Goal: Task Accomplishment & Management: Complete application form

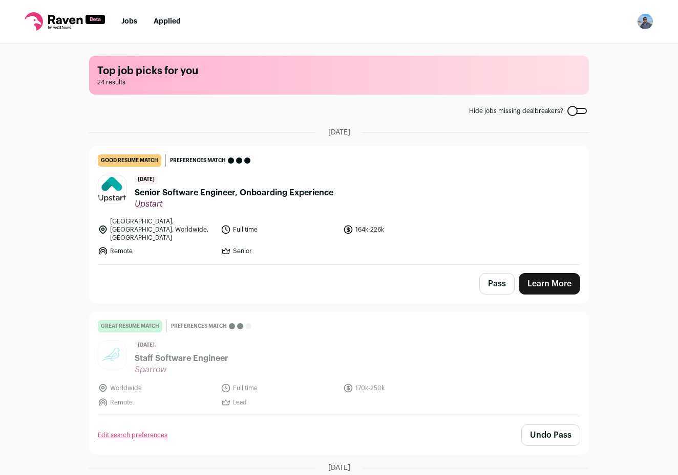
scroll to position [420, 0]
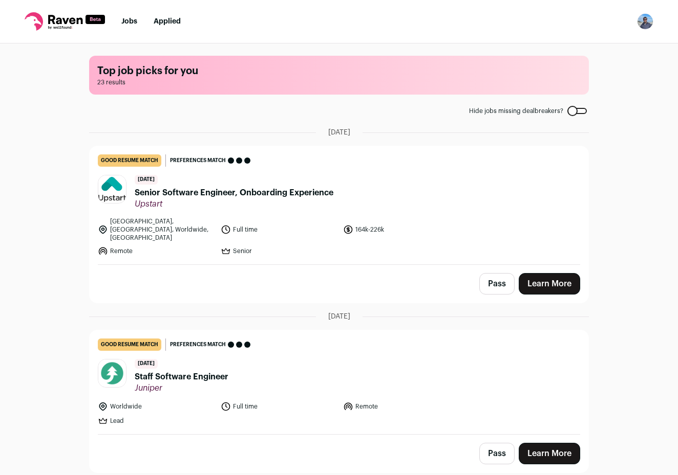
click at [164, 26] on li "Applied" at bounding box center [167, 21] width 27 height 10
click at [167, 23] on link "Applied" at bounding box center [167, 21] width 27 height 7
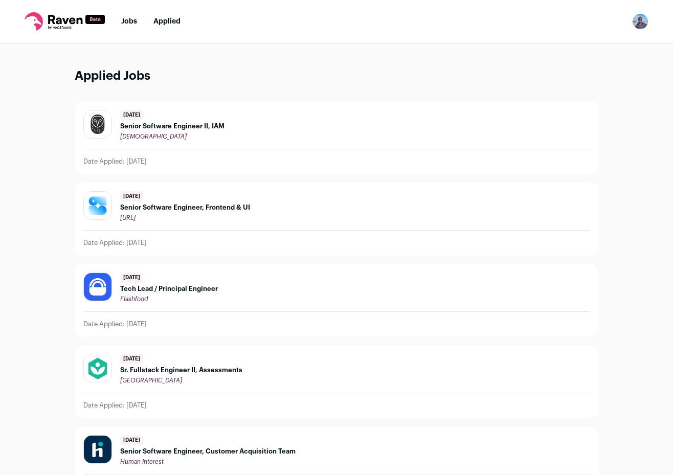
click at [132, 20] on link "Jobs" at bounding box center [129, 21] width 16 height 7
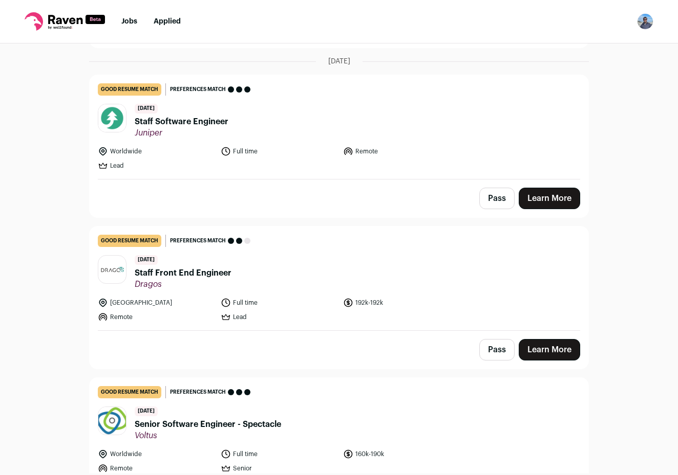
scroll to position [257, 0]
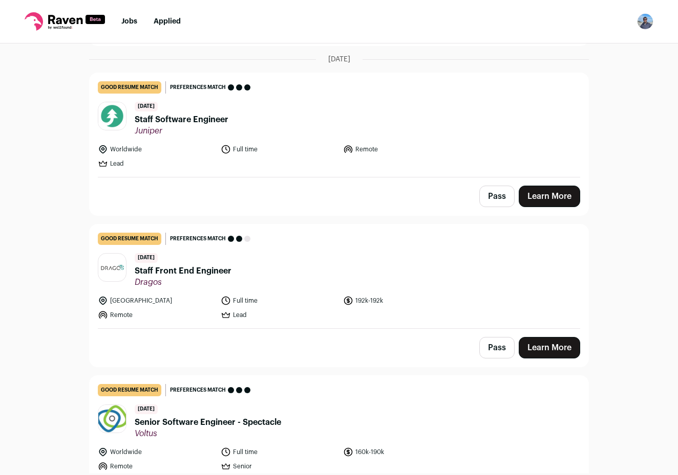
click at [203, 114] on span "Staff Software Engineer" at bounding box center [182, 120] width 94 height 12
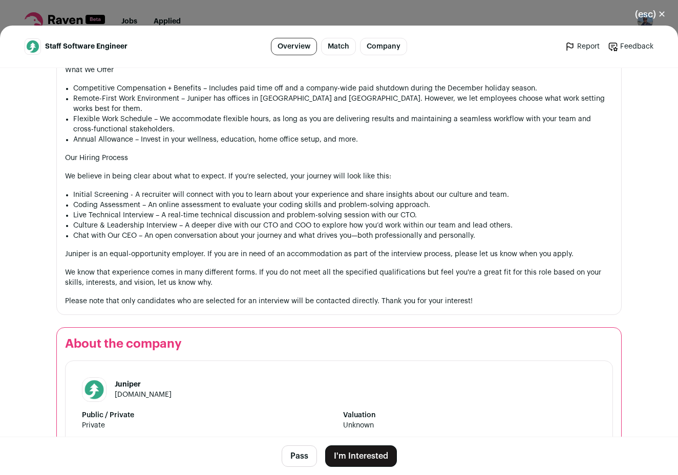
scroll to position [981, 0]
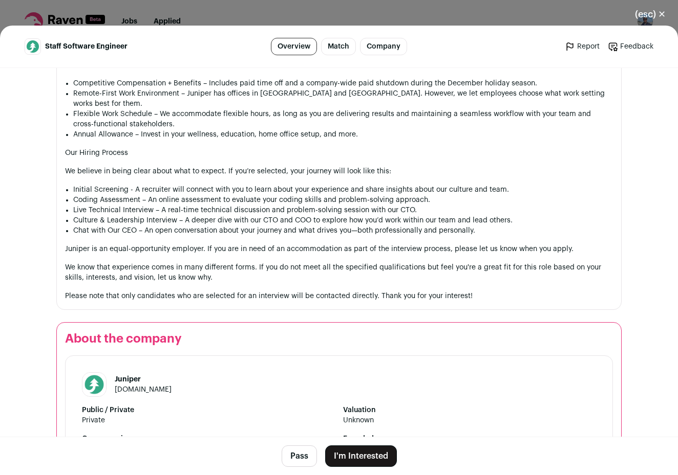
click at [357, 455] on button "I'm Interested" at bounding box center [361, 456] width 72 height 21
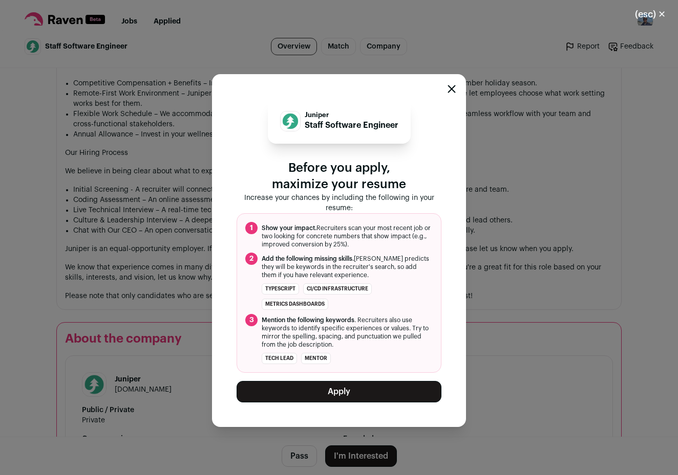
click at [334, 396] on button "Apply" at bounding box center [338, 391] width 205 height 21
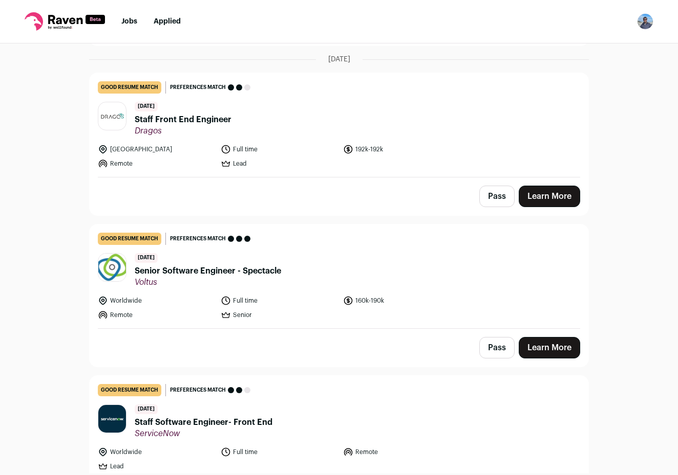
click at [199, 114] on span "Staff Front End Engineer" at bounding box center [183, 120] width 97 height 12
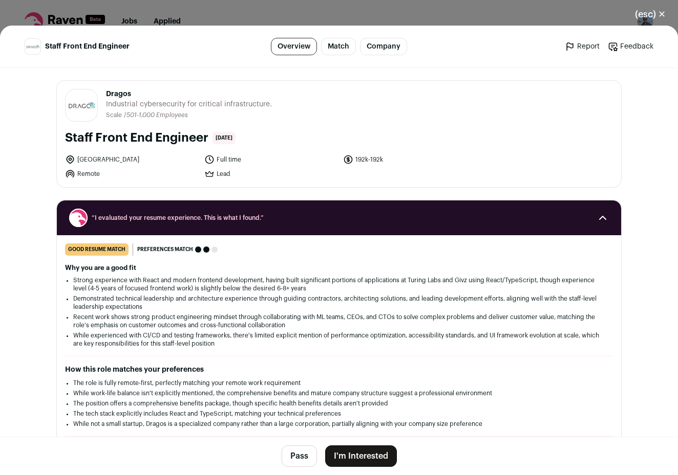
click at [351, 449] on button "I'm Interested" at bounding box center [361, 456] width 72 height 21
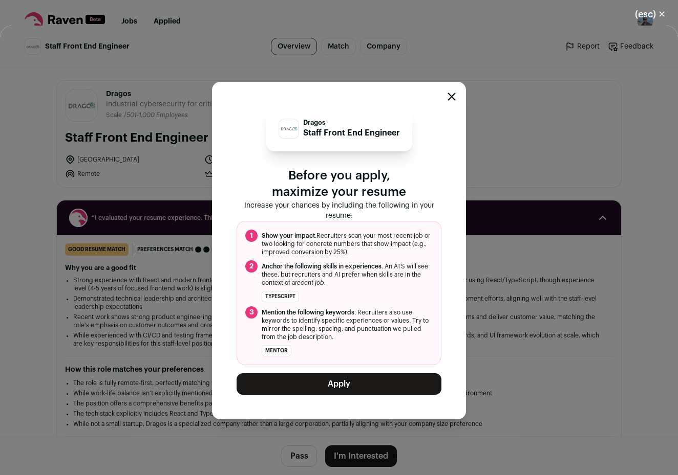
click at [333, 385] on button "Apply" at bounding box center [338, 384] width 205 height 21
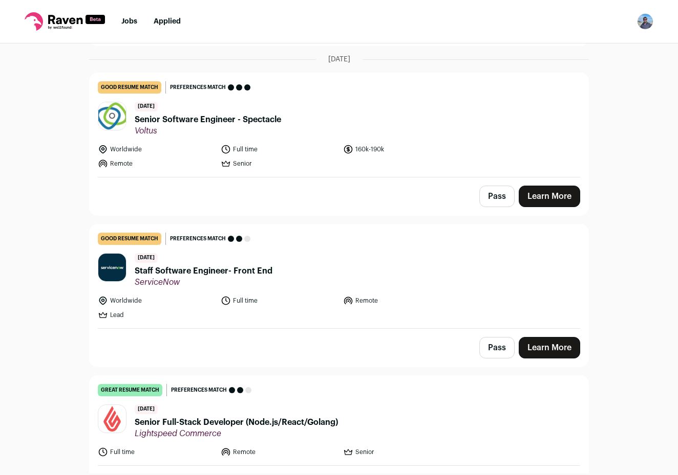
click at [238, 269] on span "Staff Software Engineer- Front End" at bounding box center [204, 271] width 138 height 12
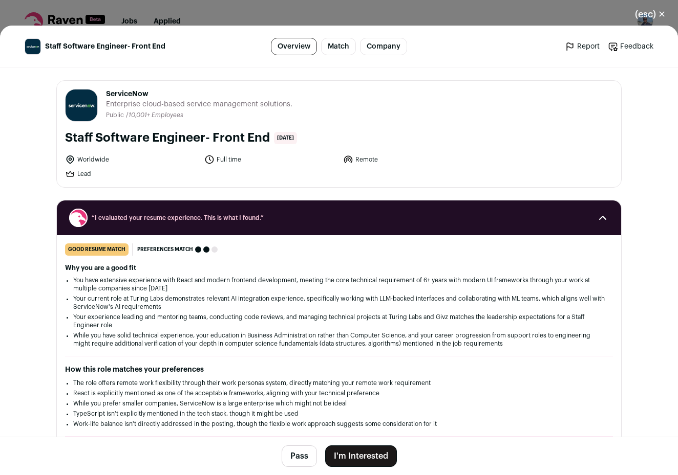
click at [365, 456] on button "I'm Interested" at bounding box center [361, 456] width 72 height 21
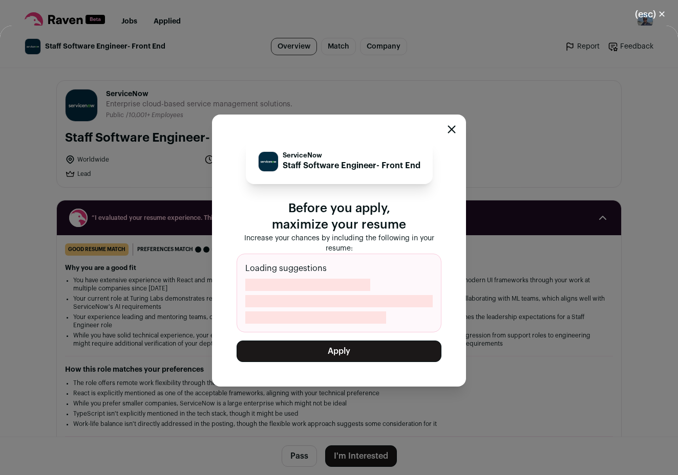
click at [340, 344] on button "Apply" at bounding box center [338, 351] width 205 height 21
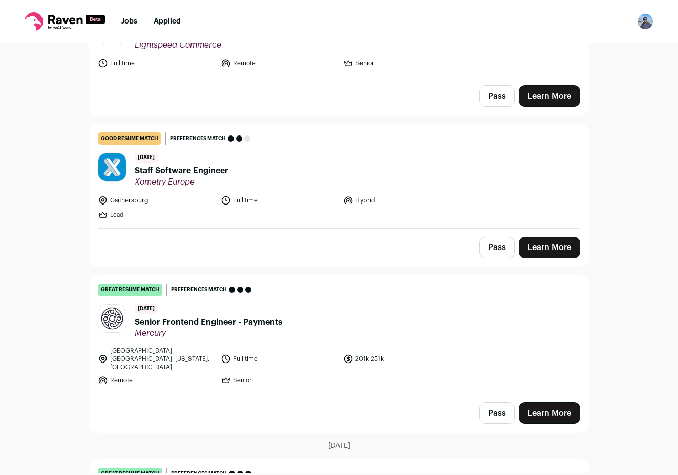
scroll to position [701, 0]
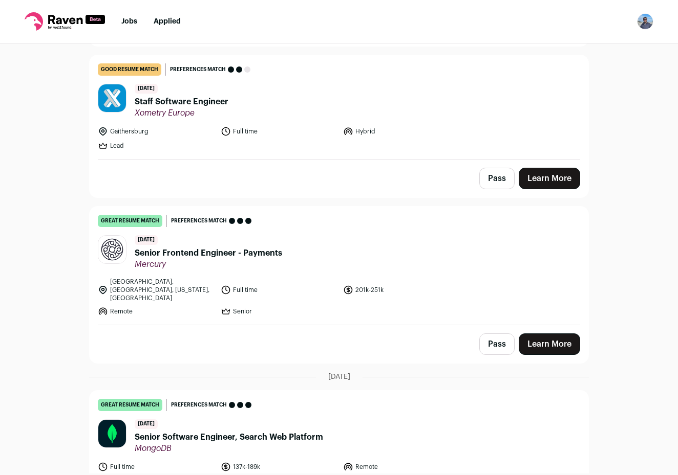
click at [265, 247] on span "Senior Frontend Engineer - Payments" at bounding box center [208, 253] width 147 height 12
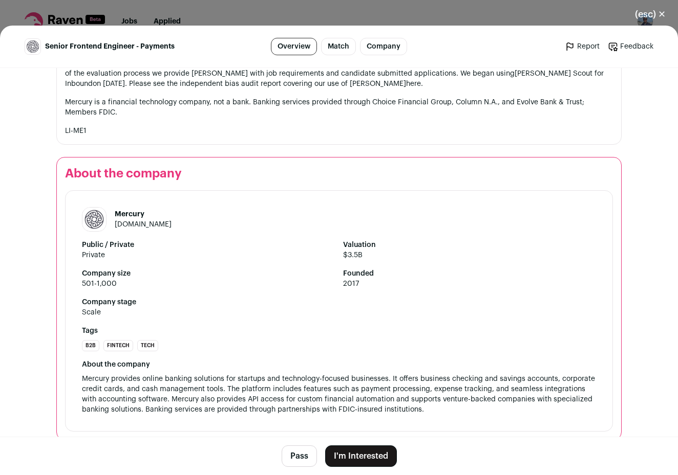
scroll to position [953, 0]
click at [364, 455] on button "I'm Interested" at bounding box center [361, 456] width 72 height 21
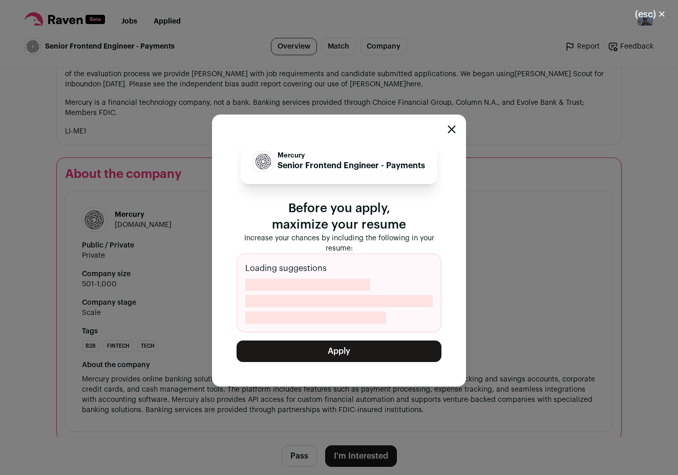
click at [364, 350] on button "Apply" at bounding box center [338, 351] width 205 height 21
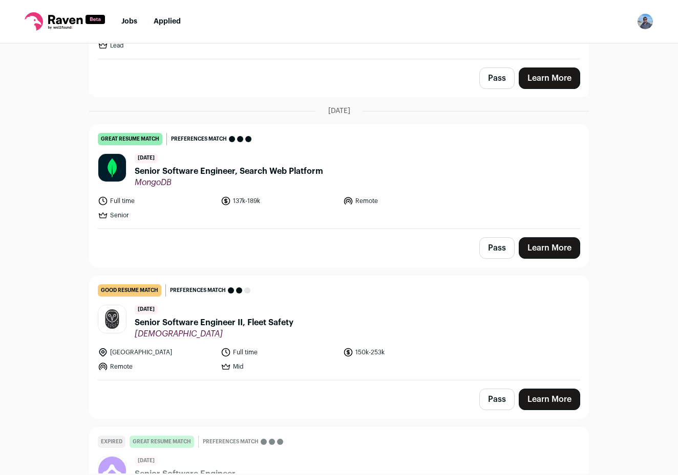
scroll to position [841, 0]
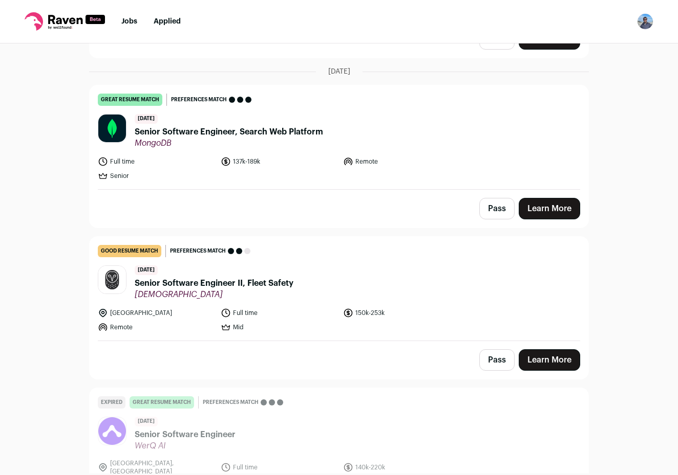
click at [488, 206] on button "Pass" at bounding box center [496, 208] width 35 height 21
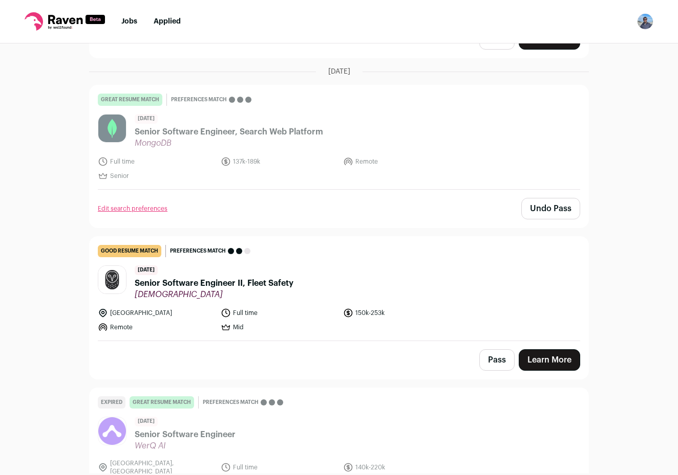
click at [501, 358] on button "Pass" at bounding box center [496, 360] width 35 height 21
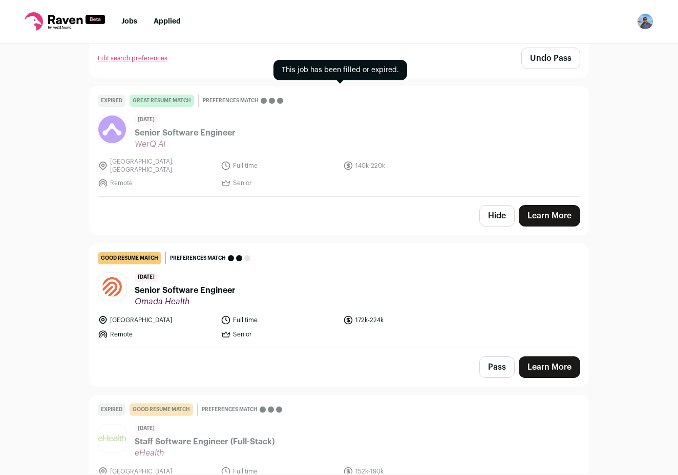
scroll to position [1200, 0]
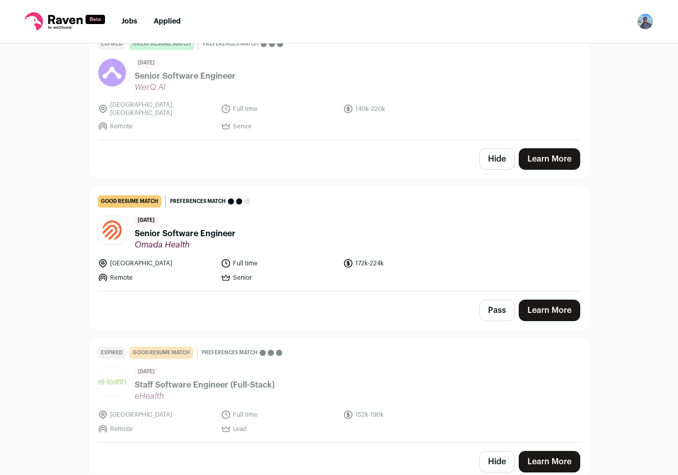
click at [489, 300] on button "Pass" at bounding box center [496, 310] width 35 height 21
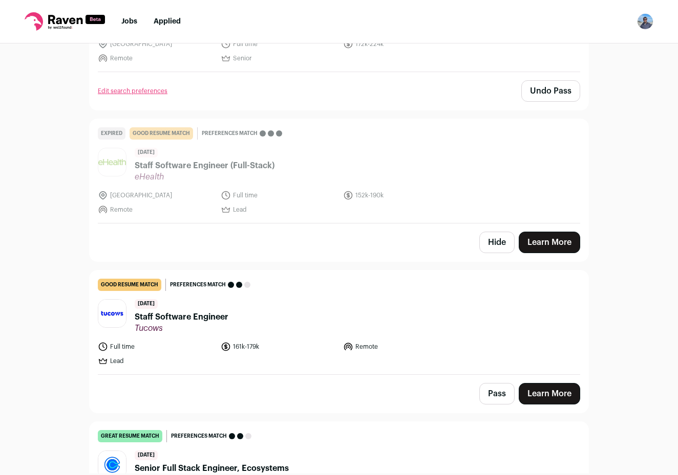
scroll to position [1439, 0]
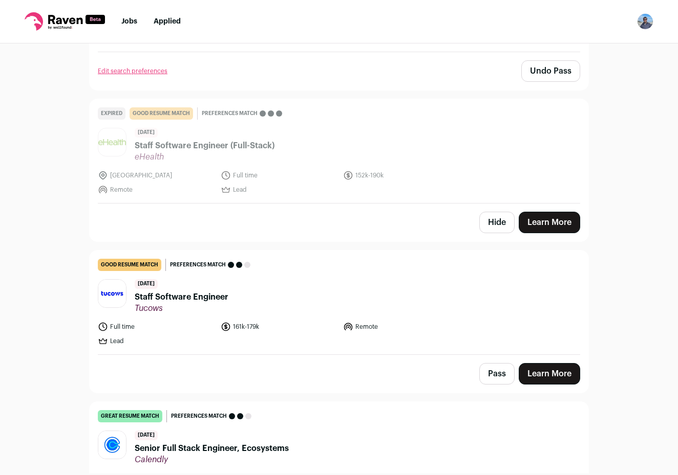
click at [531, 363] on link "Learn More" at bounding box center [548, 373] width 61 height 21
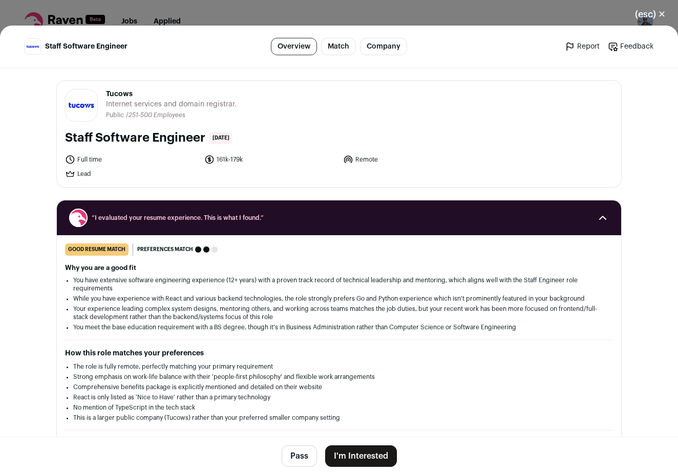
click at [366, 453] on button "I'm Interested" at bounding box center [361, 456] width 72 height 21
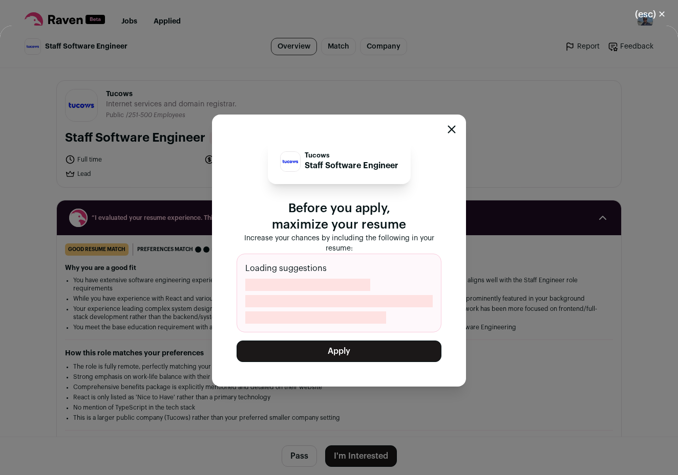
click at [359, 354] on button "Apply" at bounding box center [338, 351] width 205 height 21
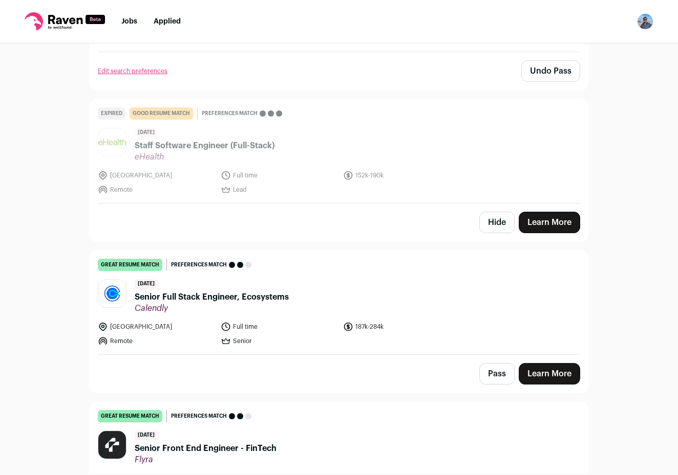
click at [556, 363] on link "Learn More" at bounding box center [548, 373] width 61 height 21
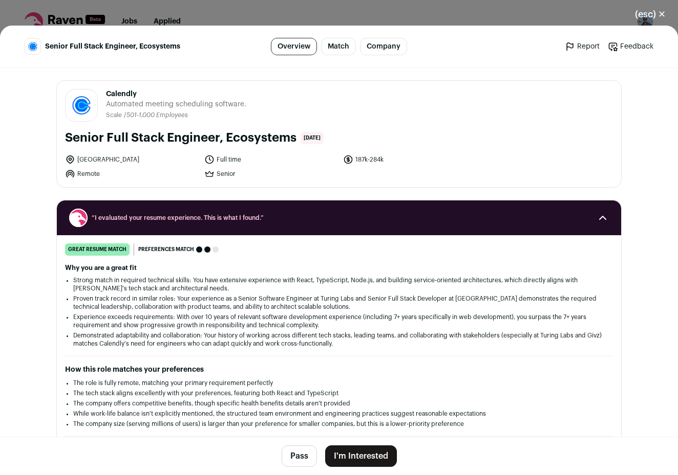
click at [386, 458] on button "I'm Interested" at bounding box center [361, 456] width 72 height 21
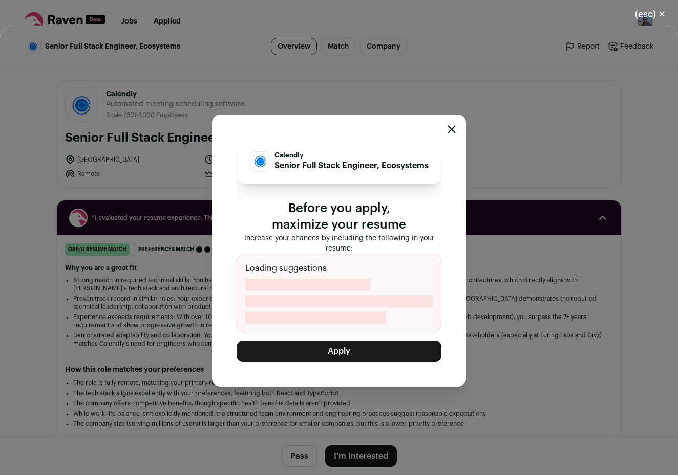
click at [310, 355] on button "Apply" at bounding box center [338, 351] width 205 height 21
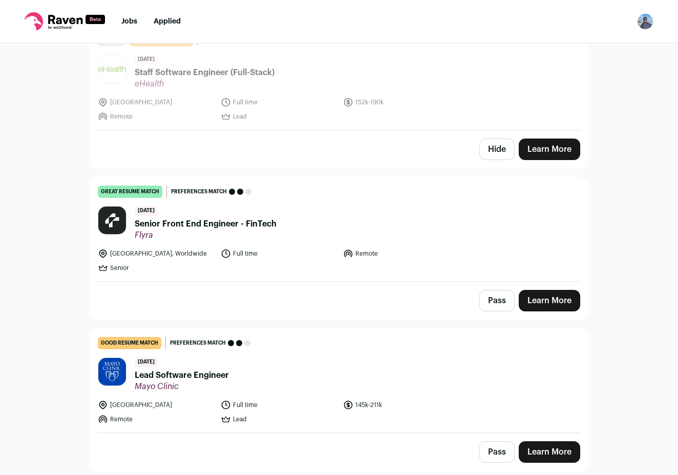
scroll to position [1547, 0]
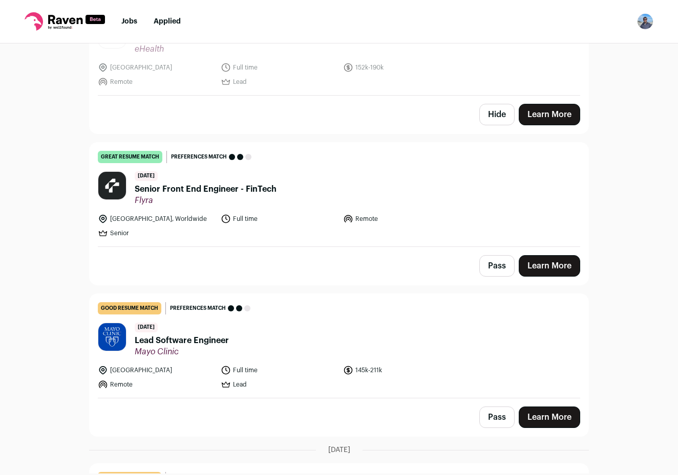
click at [541, 255] on link "Learn More" at bounding box center [548, 265] width 61 height 21
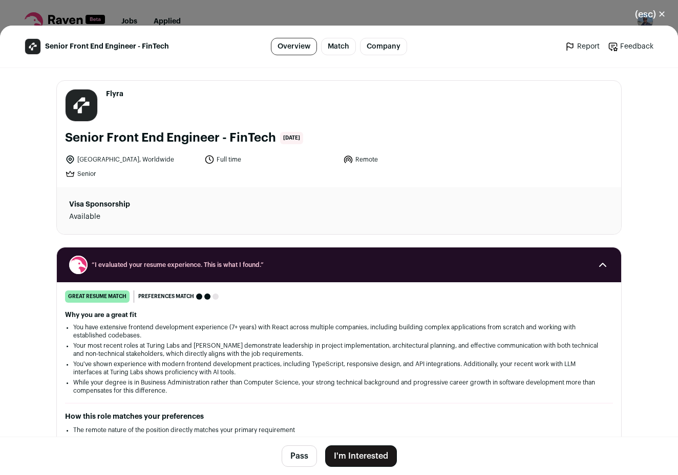
click at [361, 450] on button "I'm Interested" at bounding box center [361, 456] width 72 height 21
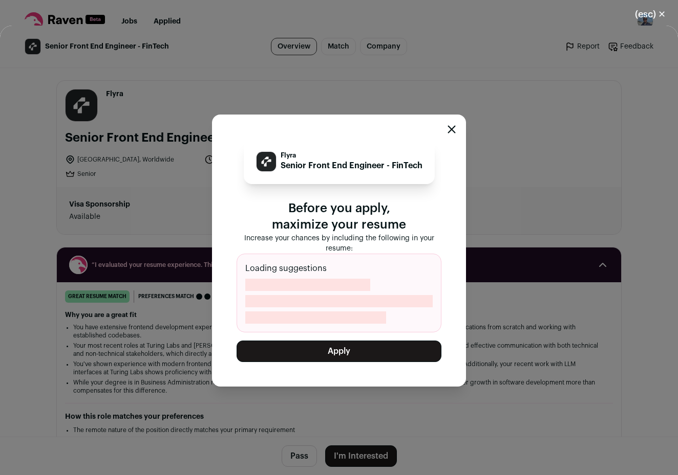
click at [357, 355] on button "Apply" at bounding box center [338, 351] width 205 height 21
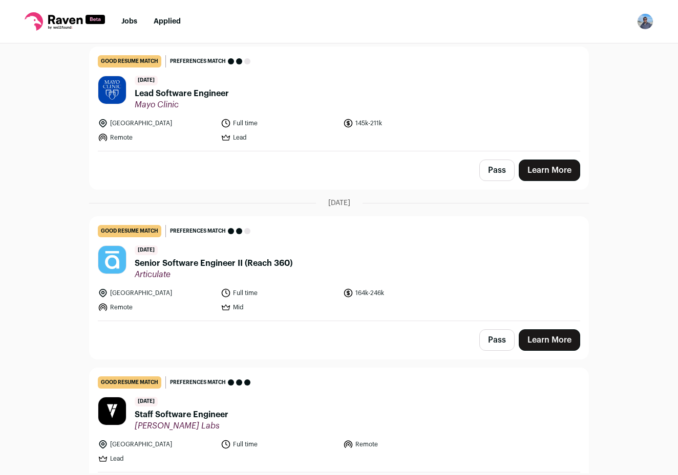
scroll to position [1643, 0]
click at [544, 329] on link "Learn More" at bounding box center [548, 339] width 61 height 21
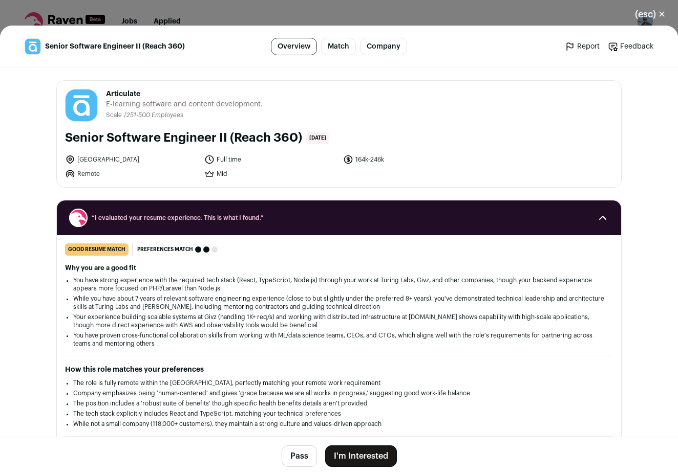
click at [373, 459] on button "I'm Interested" at bounding box center [361, 456] width 72 height 21
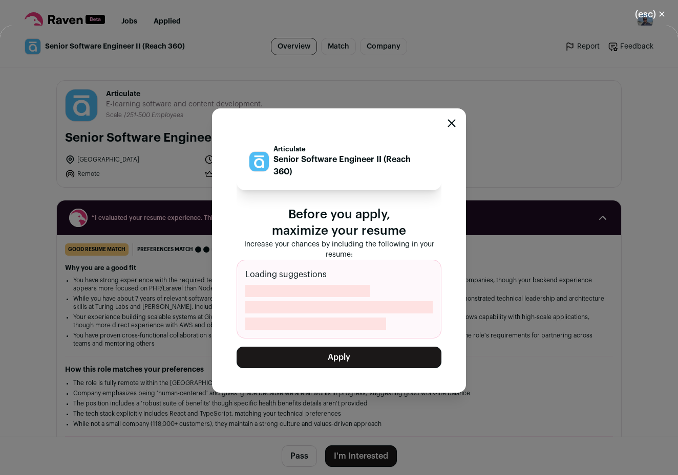
click at [398, 366] on button "Apply" at bounding box center [338, 357] width 205 height 21
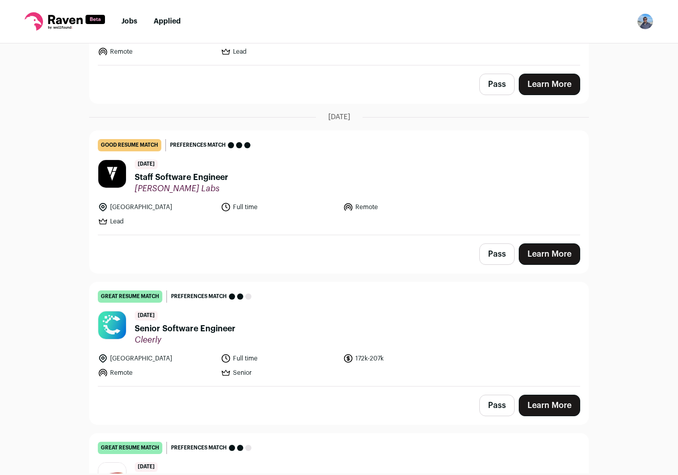
scroll to position [1734, 0]
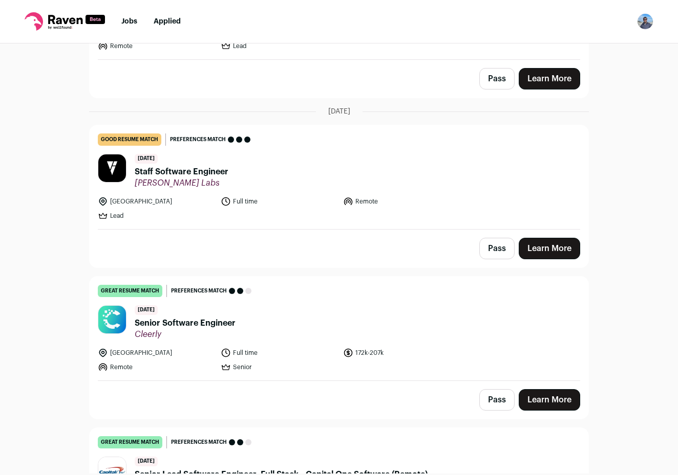
click at [548, 389] on link "Learn More" at bounding box center [548, 399] width 61 height 21
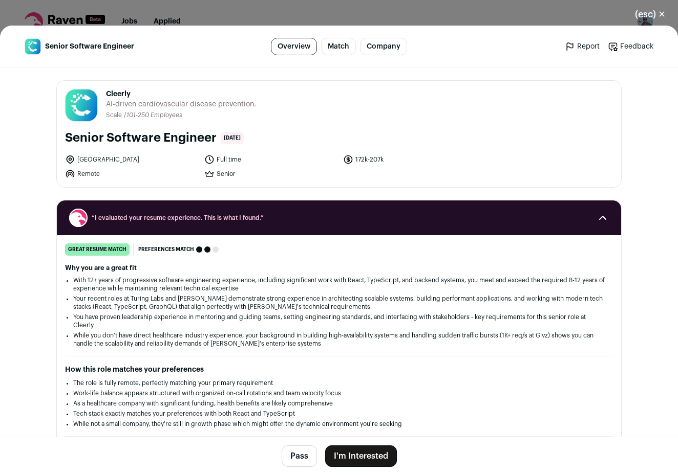
click at [375, 452] on button "I'm Interested" at bounding box center [361, 456] width 72 height 21
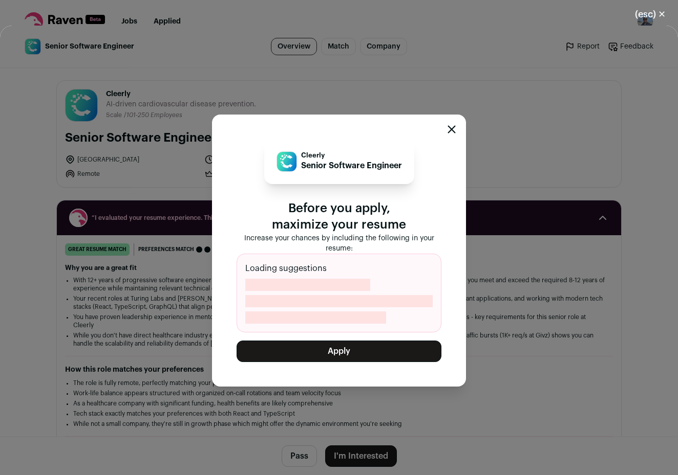
click at [382, 357] on button "Apply" at bounding box center [338, 351] width 205 height 21
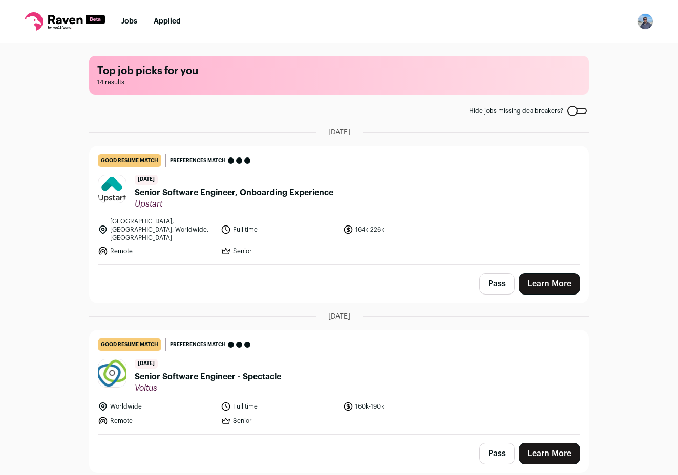
scroll to position [0, 0]
